Goal: Check status: Check status

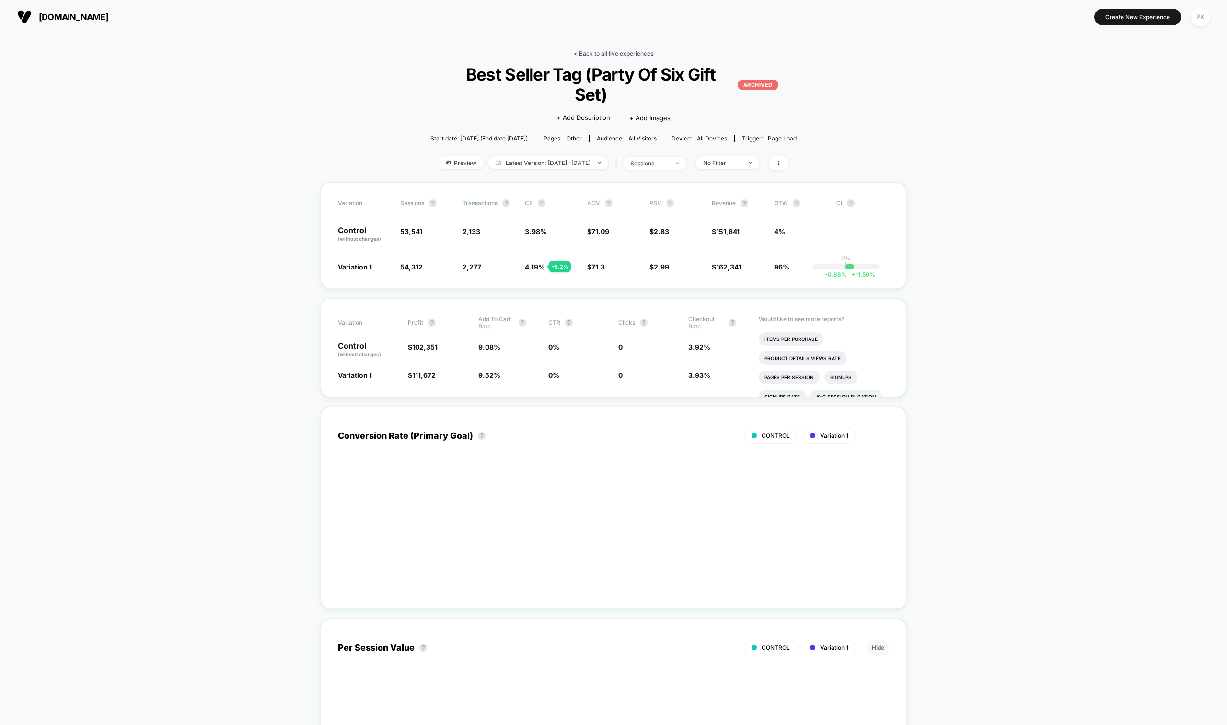
click at [597, 53] on link "< Back to all live experiences" at bounding box center [614, 53] width 80 height 7
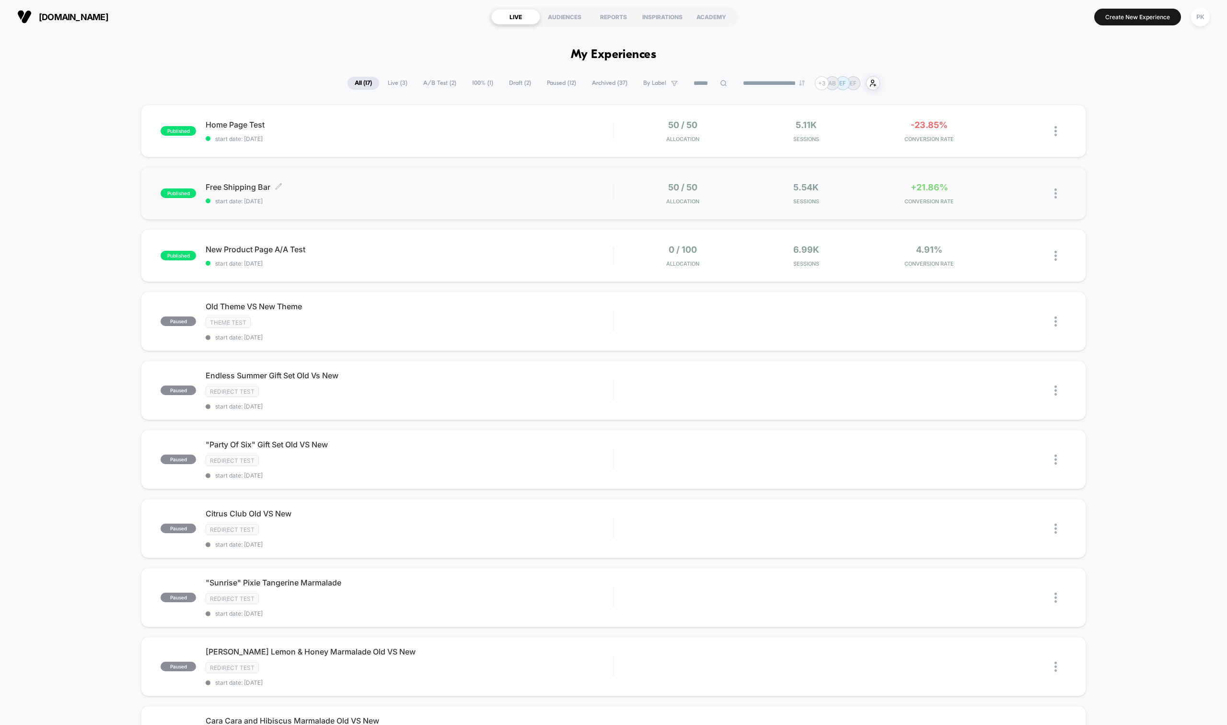
click at [442, 198] on span "start date: [DATE]" at bounding box center [409, 200] width 407 height 7
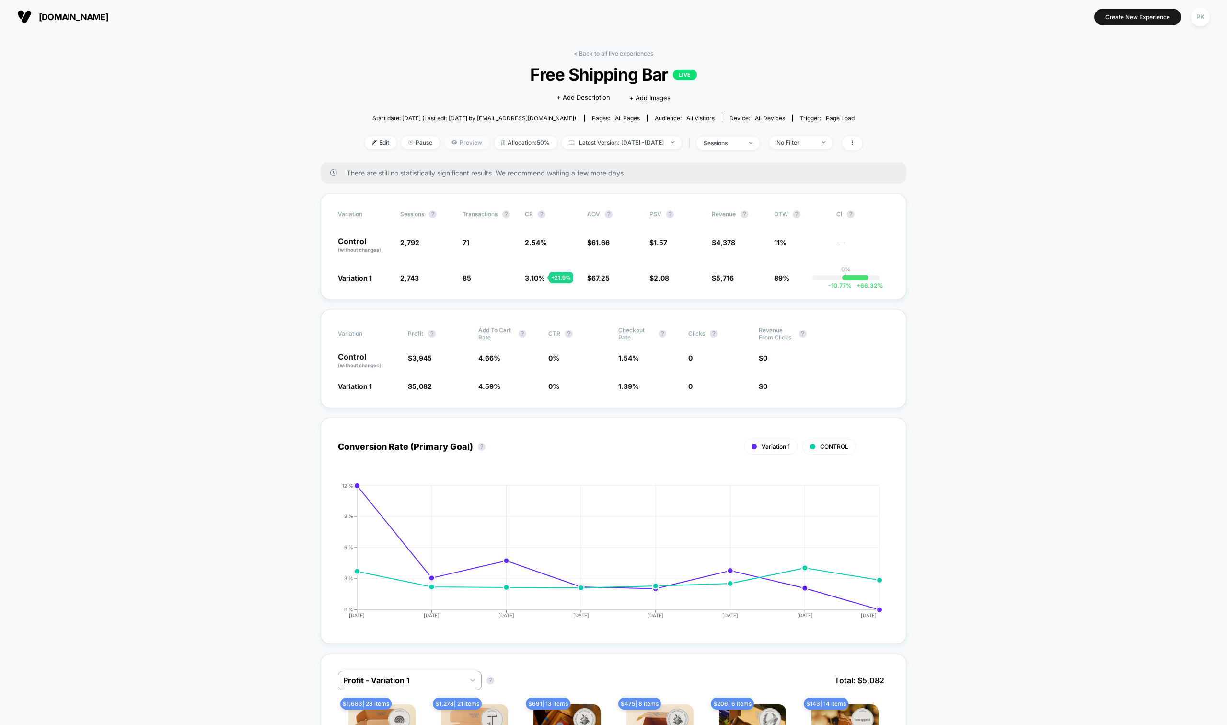
click at [457, 141] on span "Preview" at bounding box center [466, 142] width 45 height 13
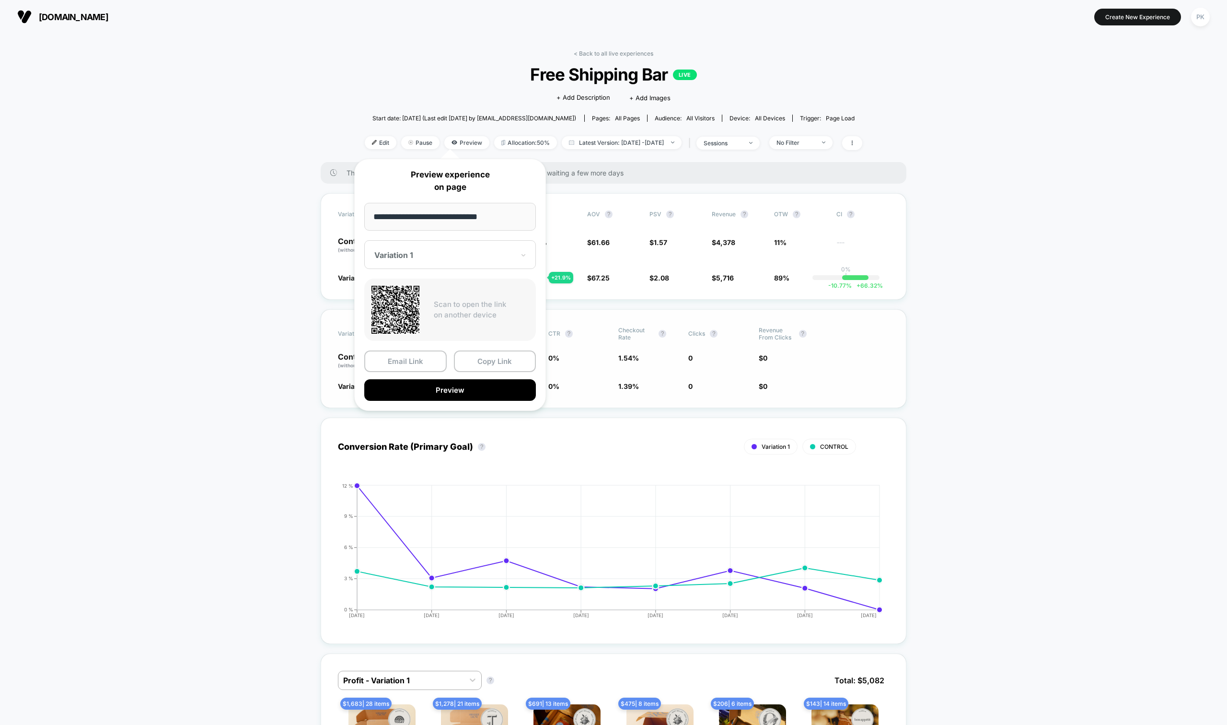
click at [460, 390] on button "Preview" at bounding box center [450, 390] width 172 height 22
